Goal: Find specific page/section: Find specific page/section

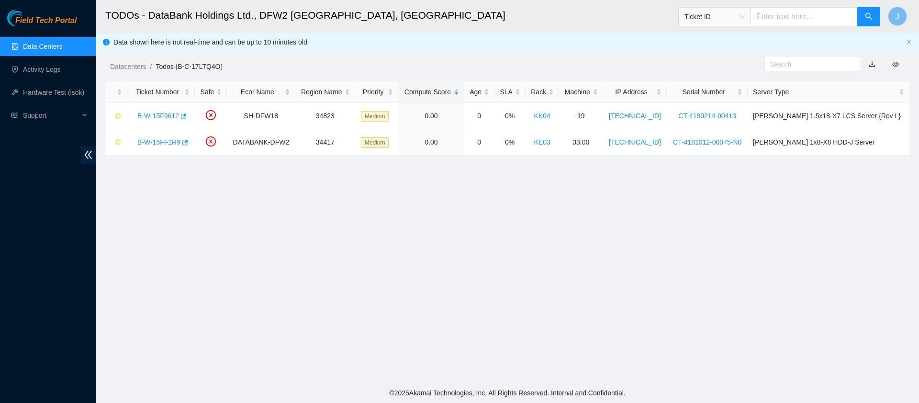
drag, startPoint x: 0, startPoint y: 0, endPoint x: 36, endPoint y: 43, distance: 56.1
click at [36, 43] on link "Data Centers" at bounding box center [42, 47] width 39 height 8
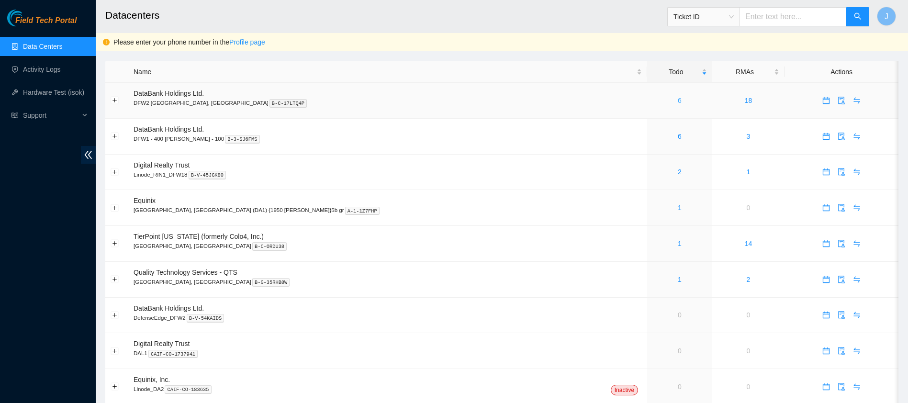
click at [678, 101] on link "6" at bounding box center [680, 101] width 4 height 8
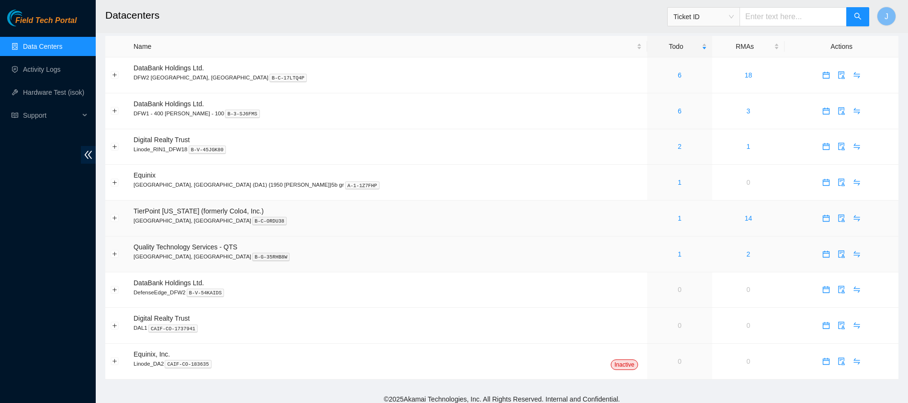
scroll to position [25, 0]
click at [113, 252] on button "Expand row" at bounding box center [115, 254] width 8 height 8
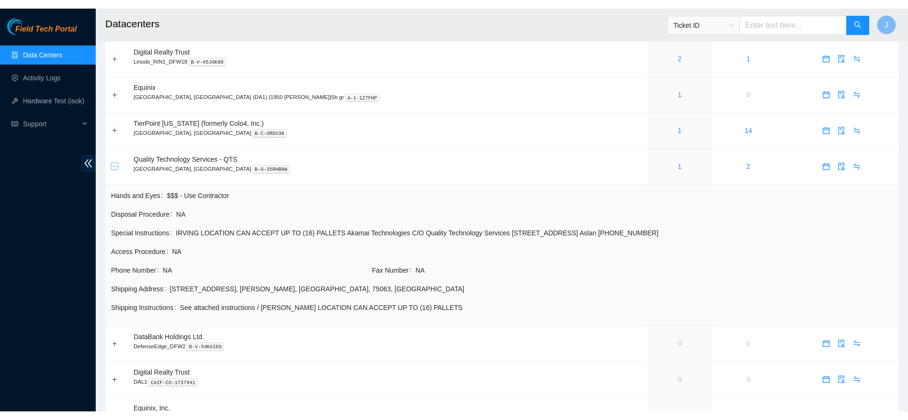
scroll to position [0, 0]
